Goal: Transaction & Acquisition: Purchase product/service

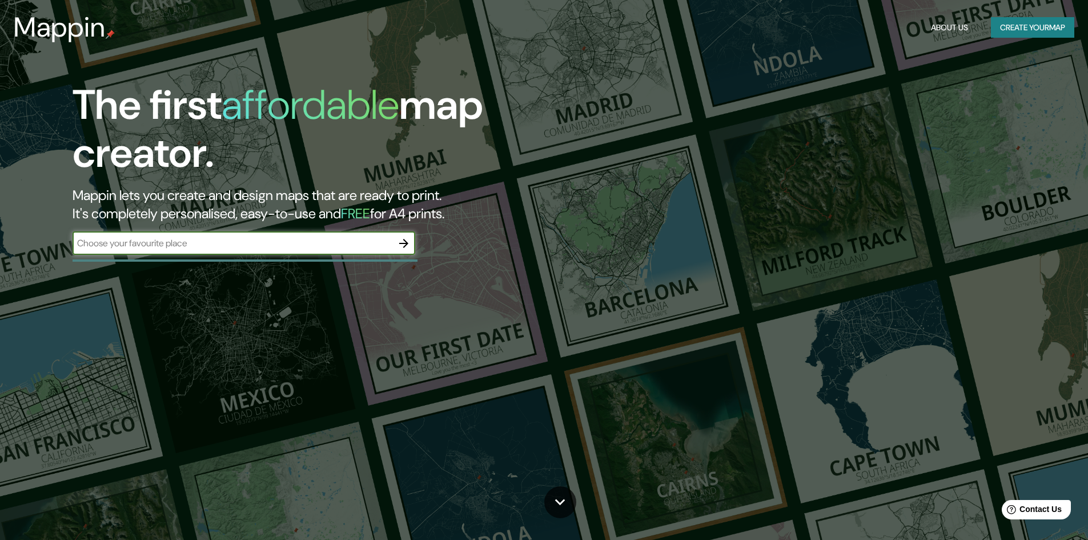
click at [238, 243] on input "text" at bounding box center [233, 242] width 320 height 13
click at [407, 243] on icon "button" at bounding box center [403, 243] width 9 height 9
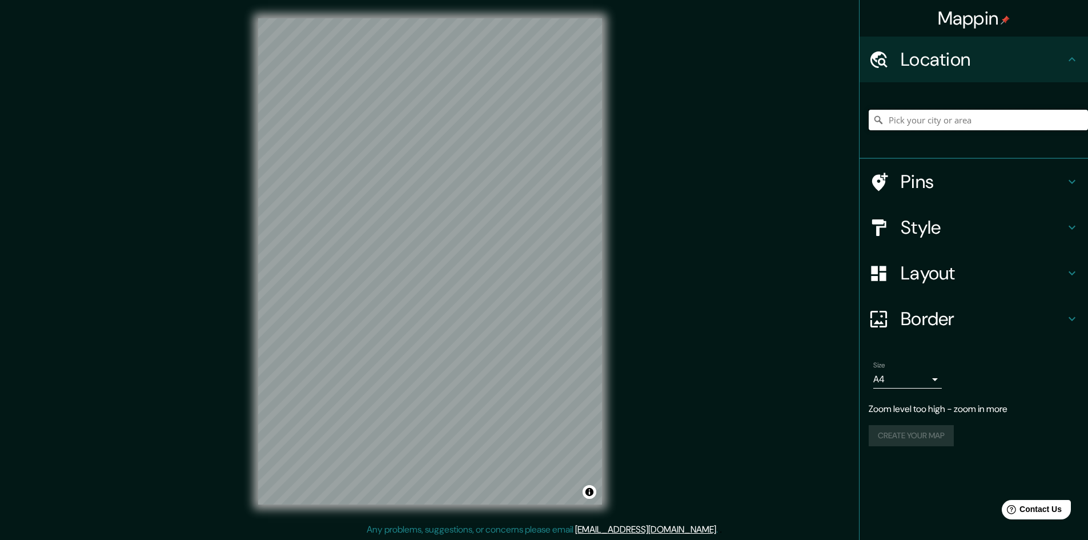
click at [960, 120] on input "Pick your city or area" at bounding box center [977, 120] width 219 height 21
paste input "[GEOGRAPHIC_DATA]"
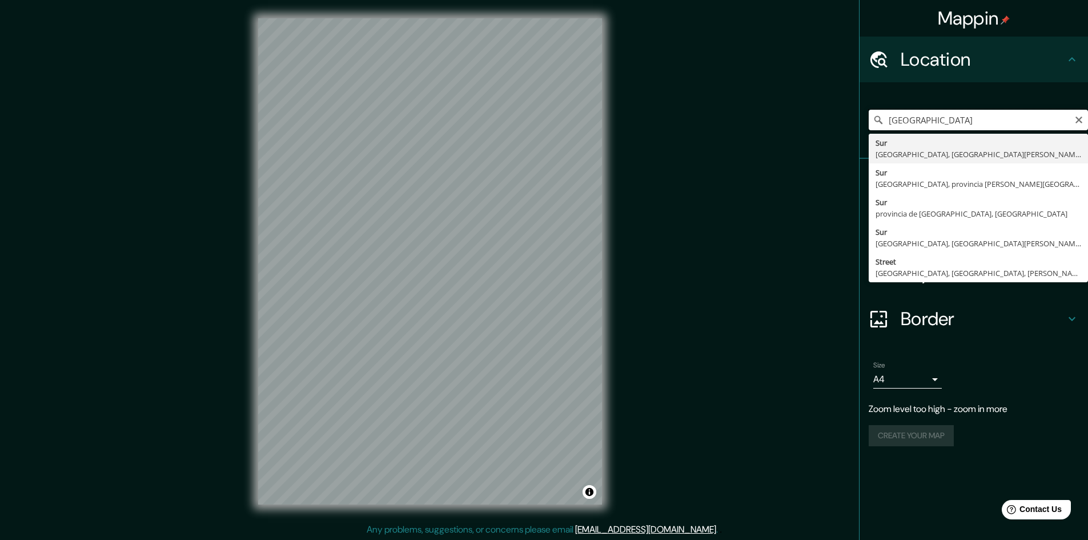
click at [989, 118] on input "[GEOGRAPHIC_DATA]" at bounding box center [977, 120] width 219 height 21
drag, startPoint x: 989, startPoint y: 118, endPoint x: 833, endPoint y: 137, distance: 157.0
click at [833, 137] on div "Mappin Location [GEOGRAPHIC_DATA] [GEOGRAPHIC_DATA], [GEOGRAPHIC_DATA][PERSON_N…" at bounding box center [544, 270] width 1088 height 541
type input "[GEOGRAPHIC_DATA], [GEOGRAPHIC_DATA], [GEOGRAPHIC_DATA][PERSON_NAME], [GEOGRAPH…"
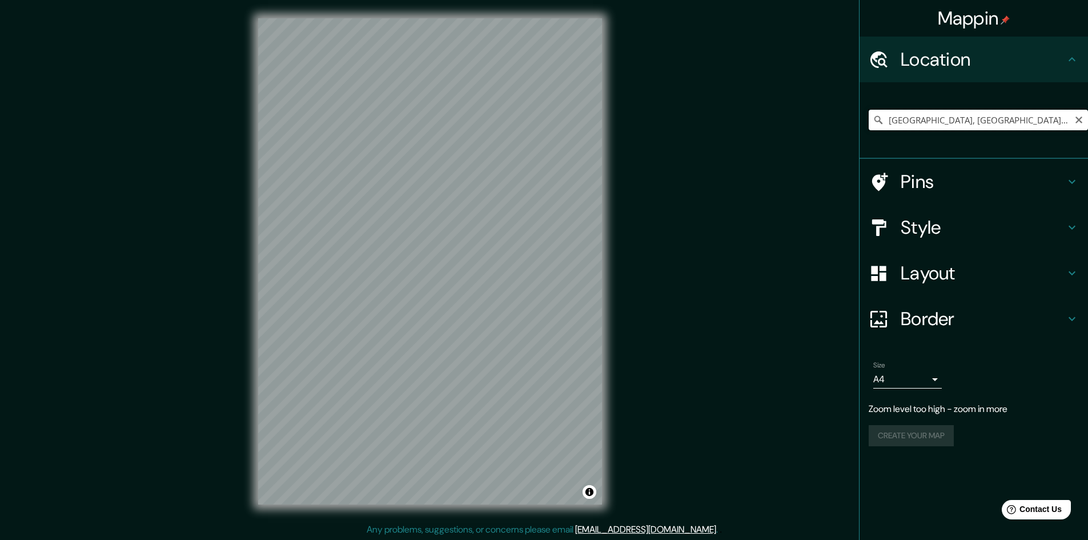
drag, startPoint x: 1051, startPoint y: 122, endPoint x: 890, endPoint y: 124, distance: 161.0
click at [890, 124] on input "[GEOGRAPHIC_DATA], [GEOGRAPHIC_DATA], [GEOGRAPHIC_DATA][PERSON_NAME], [GEOGRAPH…" at bounding box center [977, 120] width 219 height 21
click at [977, 120] on input "SAN [PERSON_NAME]" at bounding box center [977, 120] width 219 height 21
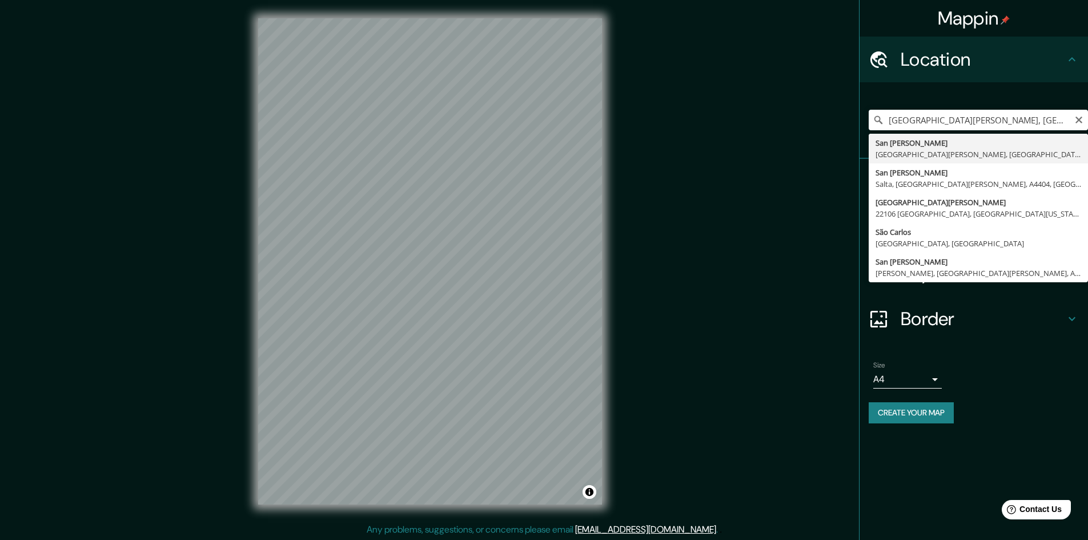
type input "[GEOGRAPHIC_DATA][PERSON_NAME], [GEOGRAPHIC_DATA][PERSON_NAME], [GEOGRAPHIC_DAT…"
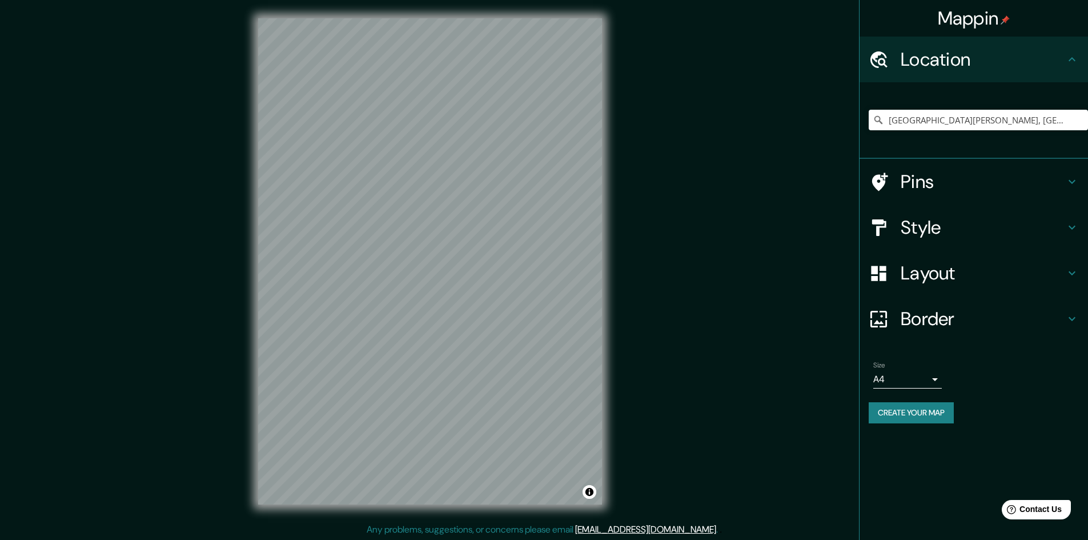
click at [389, 295] on div "© Mapbox © OpenStreetMap Improve this map" at bounding box center [430, 261] width 380 height 522
